Goal: Obtain resource: Download file/media

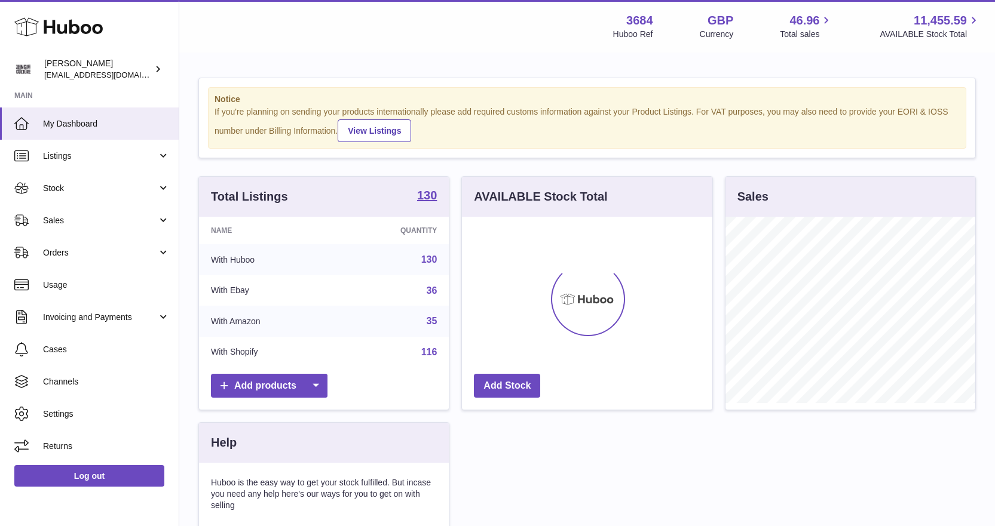
scroll to position [186, 250]
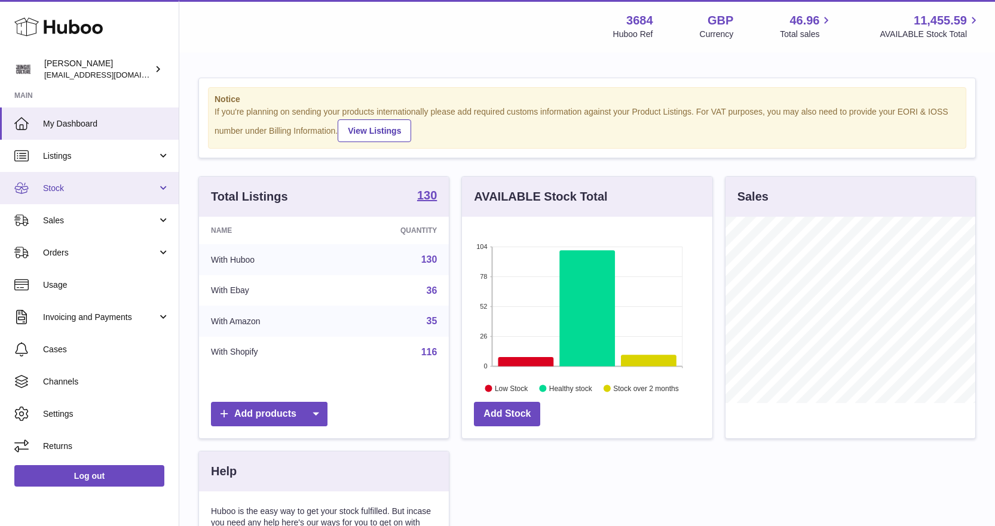
click at [109, 194] on link "Stock" at bounding box center [89, 188] width 179 height 32
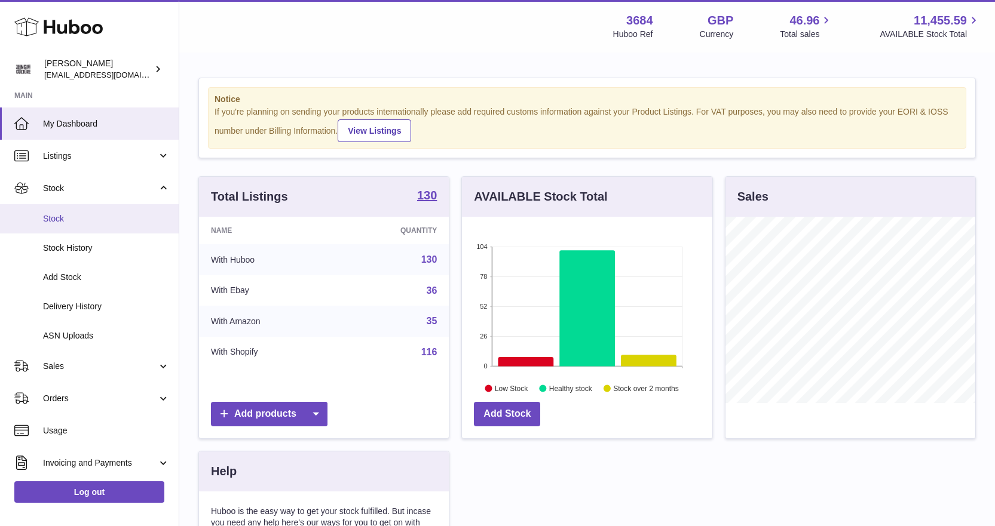
click at [94, 219] on span "Stock" at bounding box center [106, 218] width 127 height 11
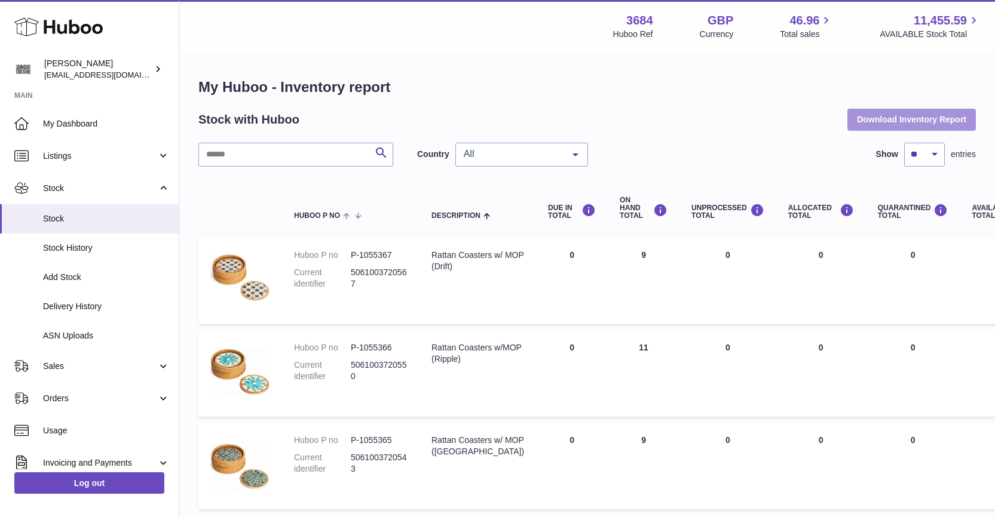
click at [907, 120] on button "Download Inventory Report" at bounding box center [911, 120] width 128 height 22
